Goal: Information Seeking & Learning: Learn about a topic

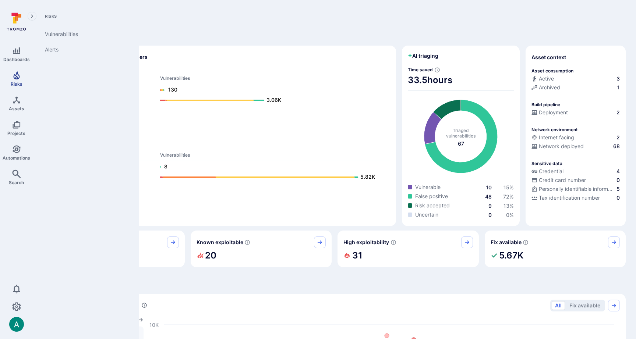
click at [15, 79] on icon "Risks" at bounding box center [16, 75] width 9 height 9
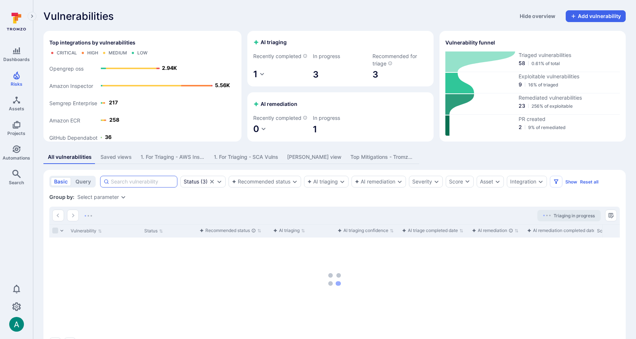
click at [156, 186] on input at bounding box center [142, 181] width 63 height 7
paste input "CVE-2023-48052"
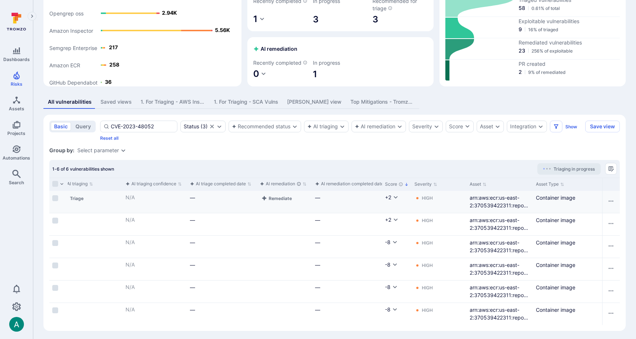
scroll to position [0, 96]
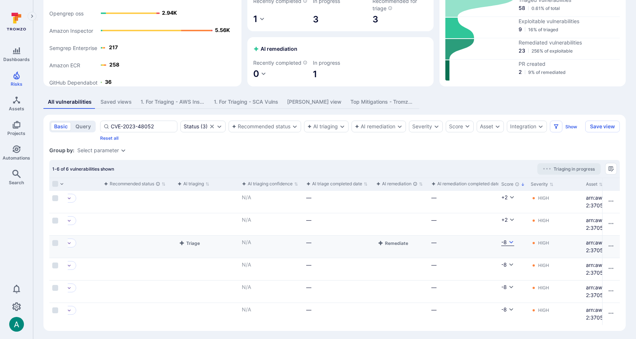
type input "CVE-2023-48052"
click at [511, 244] on icon "Cell for Score" at bounding box center [512, 242] width 4 height 3
drag, startPoint x: 299, startPoint y: 166, endPoint x: 307, endPoint y: 165, distance: 8.5
click at [299, 166] on div at bounding box center [318, 169] width 636 height 339
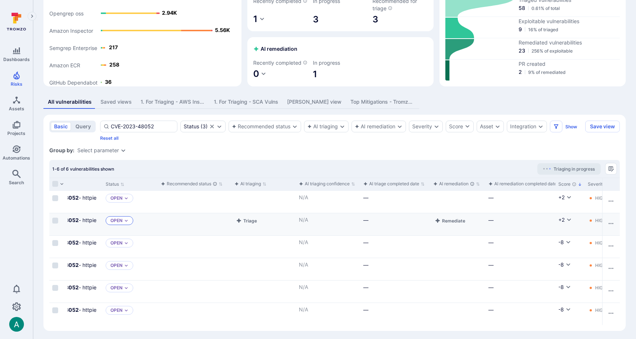
scroll to position [0, 0]
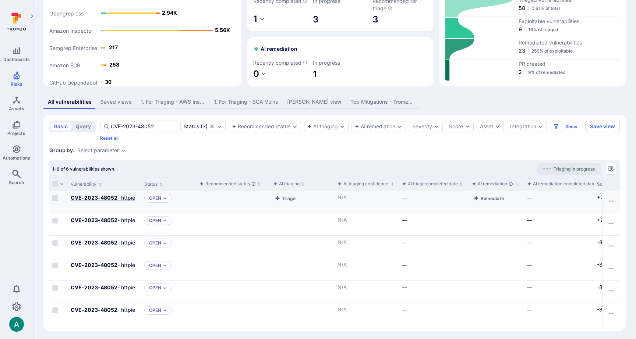
click at [105, 201] on b "CVE-2023-48052" at bounding box center [94, 198] width 47 height 6
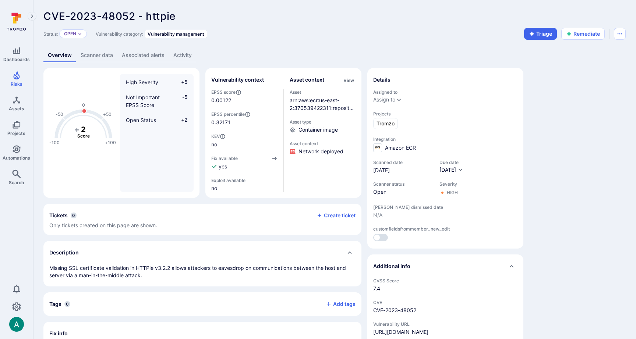
click at [90, 53] on link "Scanner data" at bounding box center [96, 56] width 41 height 14
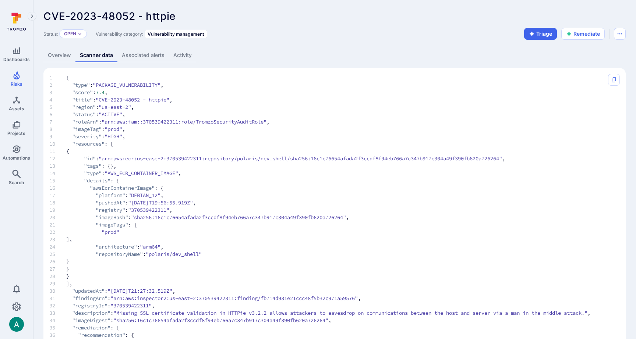
click at [169, 101] on span ""CVE-2023-48052 - httpie"" at bounding box center [133, 99] width 74 height 7
copy span "httpie"
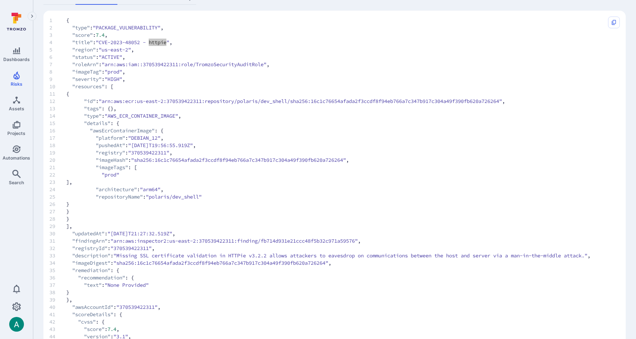
scroll to position [57, 0]
drag, startPoint x: 146, startPoint y: 147, endPoint x: 184, endPoint y: 147, distance: 38.7
click at [184, 147] on span ""[DATE]T19:56:55.919Z"" at bounding box center [160, 145] width 65 height 7
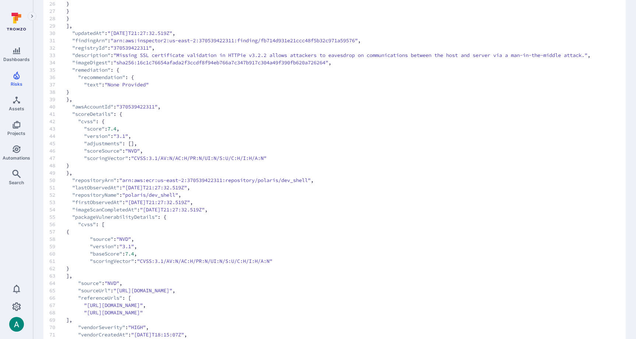
scroll to position [290, 0]
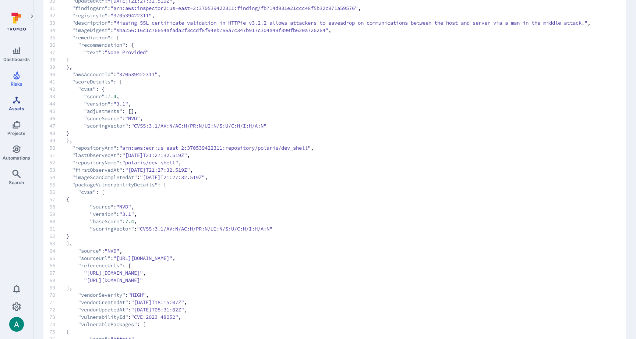
click at [18, 105] on link "Assets" at bounding box center [16, 104] width 33 height 22
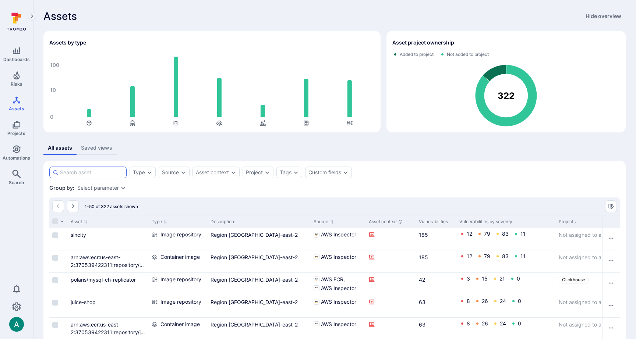
click at [89, 173] on input at bounding box center [91, 172] width 63 height 7
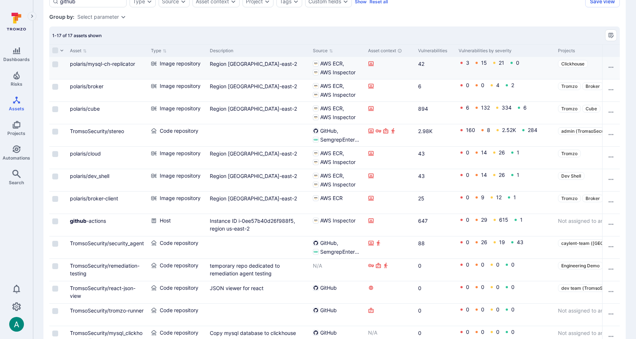
scroll to position [218, 0]
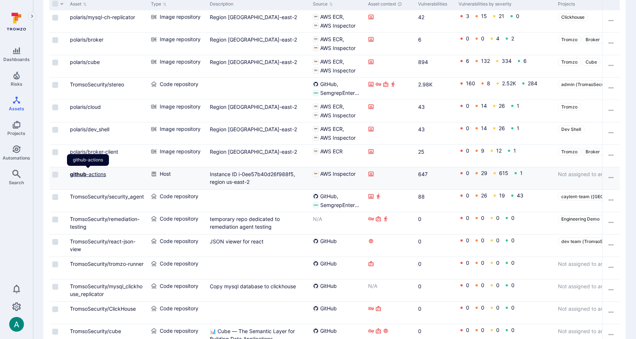
type input "github"
click at [92, 177] on link "github -actions" at bounding box center [88, 174] width 36 height 6
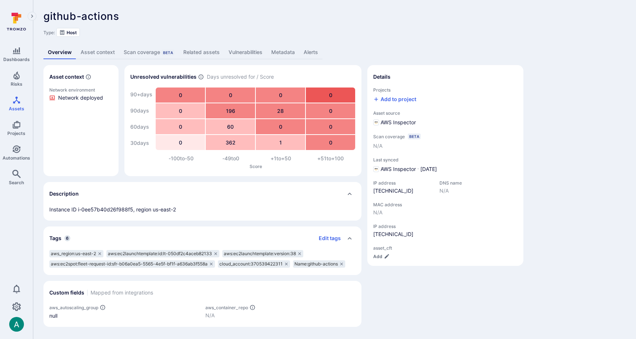
click at [243, 51] on link "Vulnerabilities" at bounding box center [245, 53] width 43 height 14
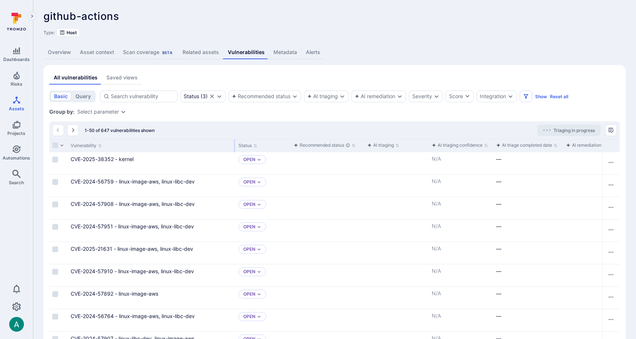
drag, startPoint x: 140, startPoint y: 145, endPoint x: 234, endPoint y: 140, distance: 94.4
click at [234, 140] on div at bounding box center [234, 146] width 1 height 13
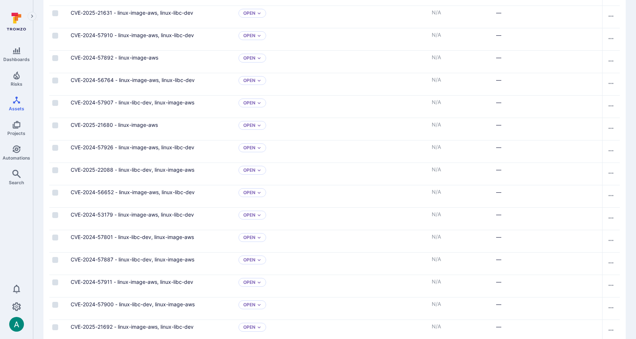
scroll to position [237, 0]
